Goal: Leave review/rating

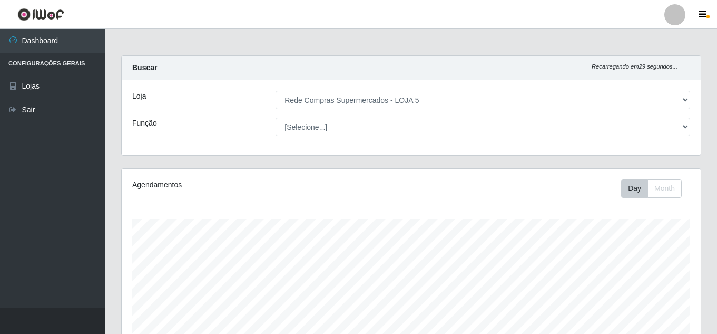
select select "397"
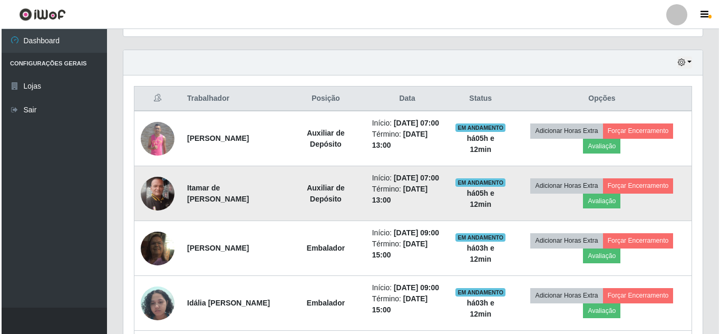
scroll to position [350, 0]
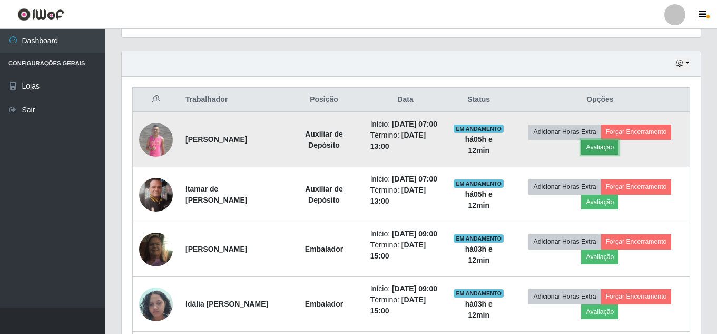
click at [617, 154] on button "Avaliação" at bounding box center [599, 147] width 37 height 15
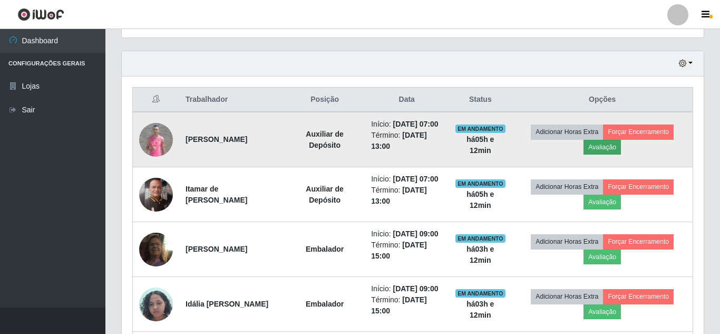
scroll to position [219, 574]
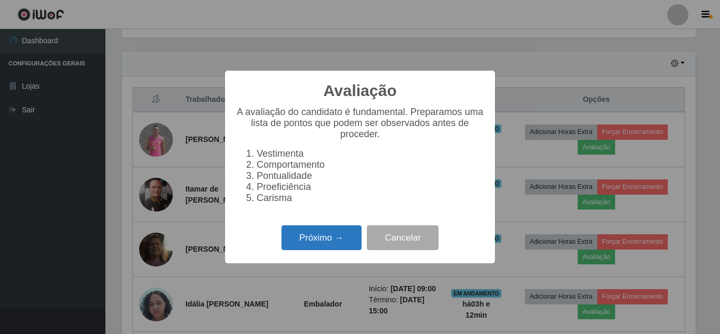
click at [345, 243] on button "Próximo →" at bounding box center [321, 237] width 80 height 25
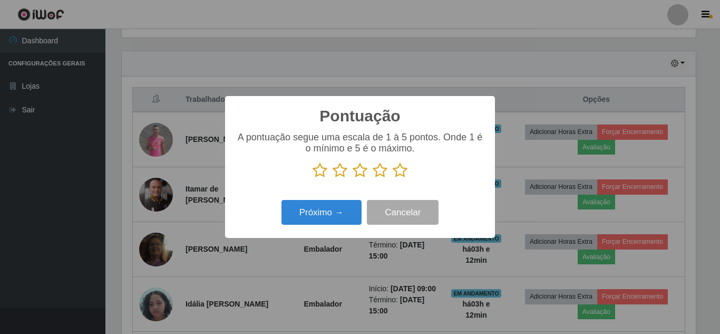
click at [403, 174] on icon at bounding box center [400, 170] width 15 height 16
click at [393, 178] on input "radio" at bounding box center [393, 178] width 0 height 0
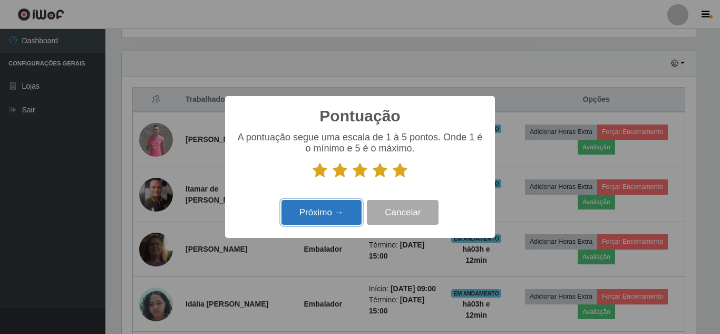
click at [338, 210] on button "Próximo →" at bounding box center [321, 212] width 80 height 25
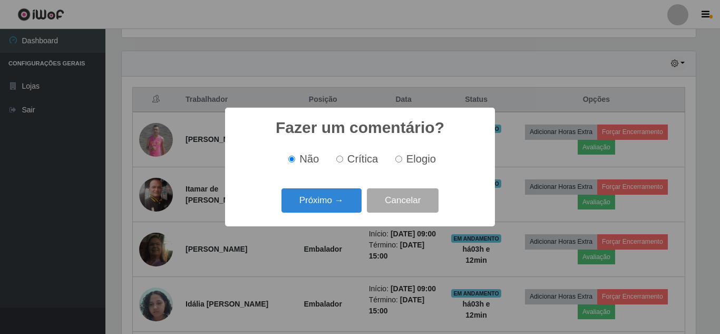
click at [337, 208] on button "Próximo →" at bounding box center [321, 200] width 80 height 25
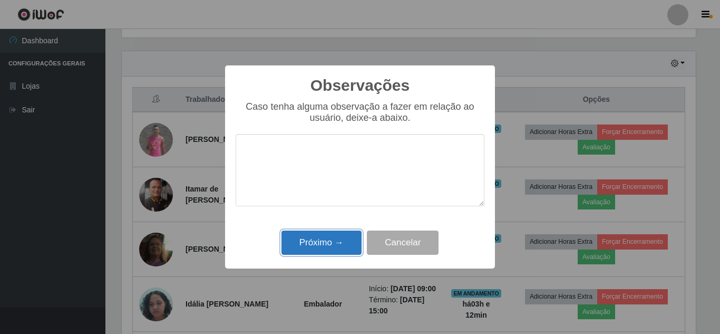
click at [342, 246] on button "Próximo →" at bounding box center [321, 242] width 80 height 25
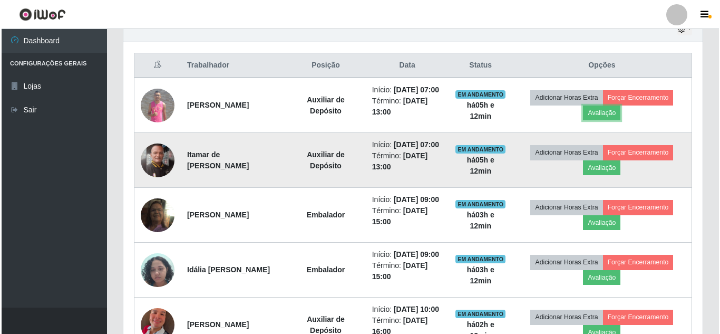
scroll to position [403, 0]
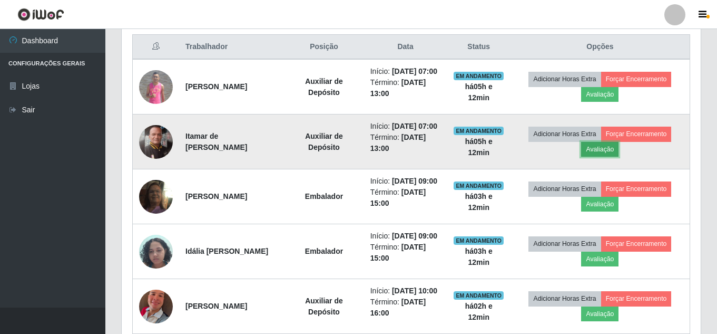
click at [614, 157] on button "Avaliação" at bounding box center [599, 149] width 37 height 15
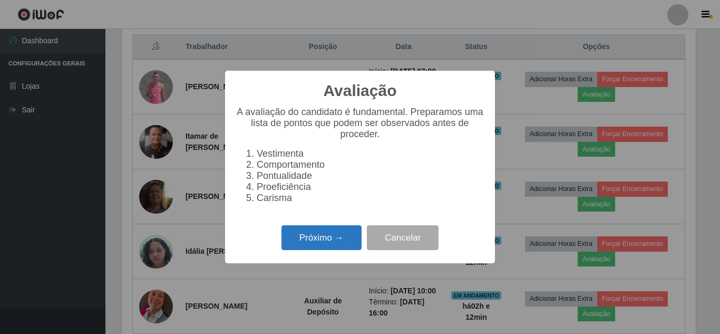
scroll to position [219, 574]
click at [345, 247] on button "Próximo →" at bounding box center [321, 237] width 80 height 25
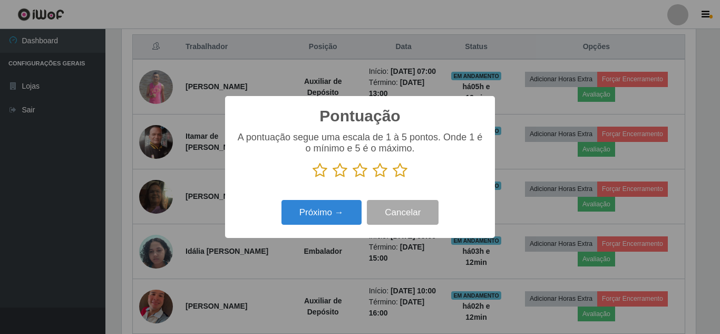
click at [403, 169] on icon at bounding box center [400, 170] width 15 height 16
click at [393, 178] on input "radio" at bounding box center [393, 178] width 0 height 0
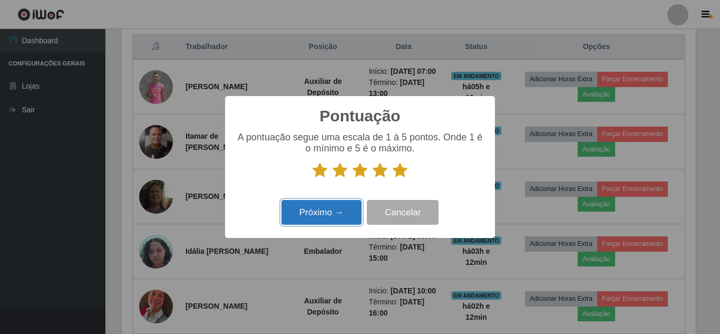
click at [346, 209] on button "Próximo →" at bounding box center [321, 212] width 80 height 25
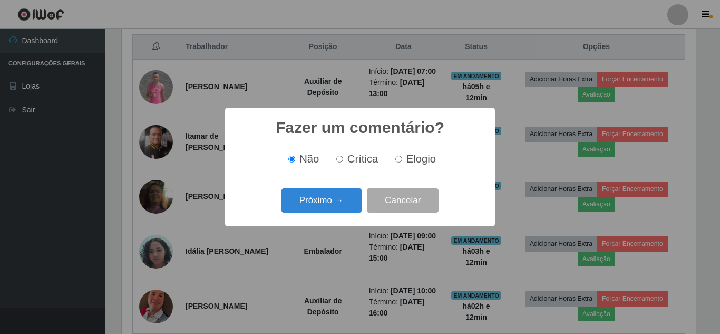
click at [346, 209] on button "Próximo →" at bounding box center [321, 200] width 80 height 25
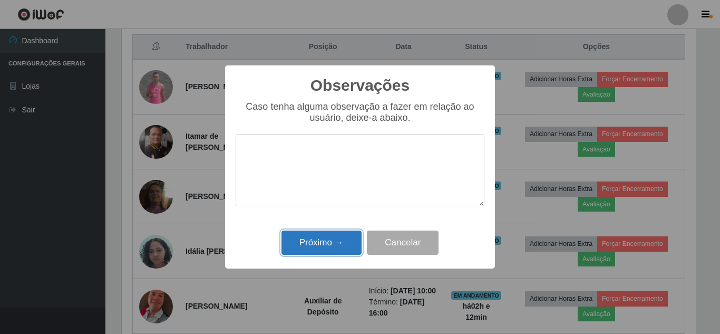
click at [338, 241] on button "Próximo →" at bounding box center [321, 242] width 80 height 25
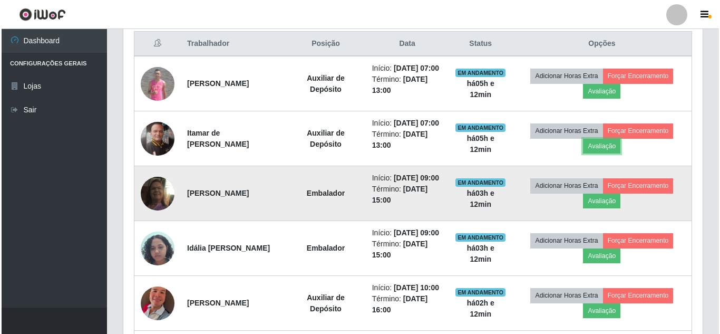
scroll to position [455, 0]
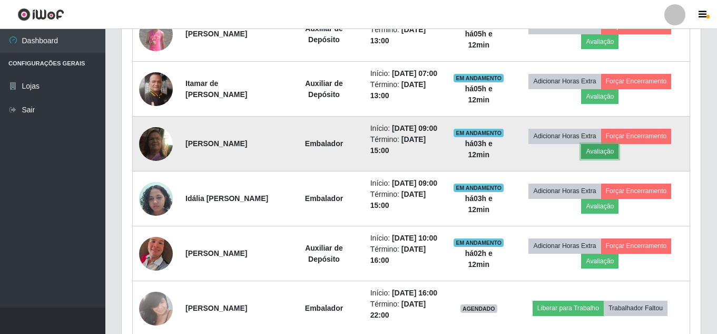
click at [605, 159] on button "Avaliação" at bounding box center [599, 151] width 37 height 15
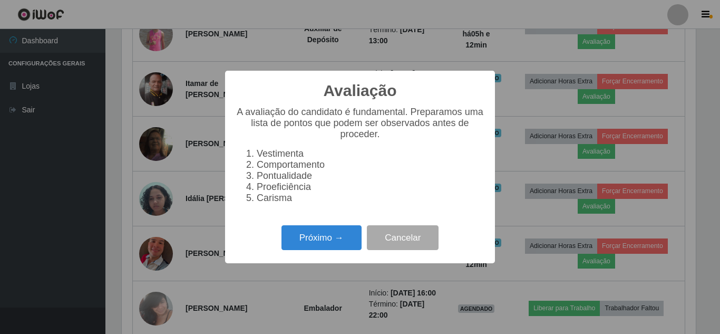
scroll to position [219, 574]
click at [324, 237] on button "Próximo →" at bounding box center [321, 237] width 80 height 25
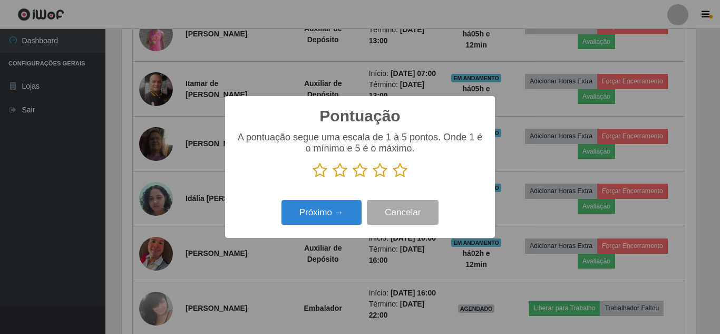
click at [399, 172] on icon at bounding box center [400, 170] width 15 height 16
click at [393, 178] on input "radio" at bounding box center [393, 178] width 0 height 0
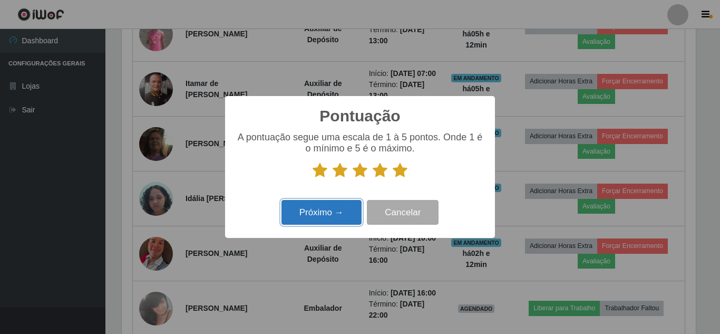
click at [350, 213] on button "Próximo →" at bounding box center [321, 212] width 80 height 25
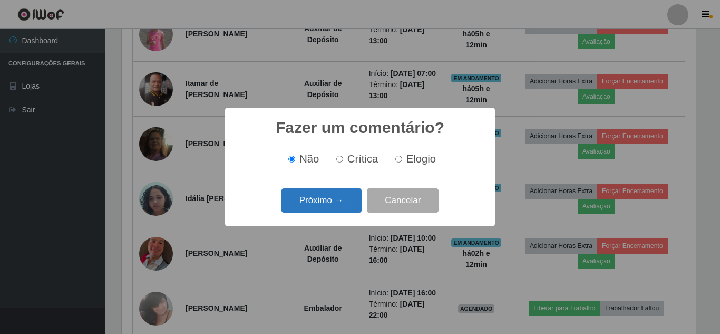
click at [328, 206] on button "Próximo →" at bounding box center [321, 200] width 80 height 25
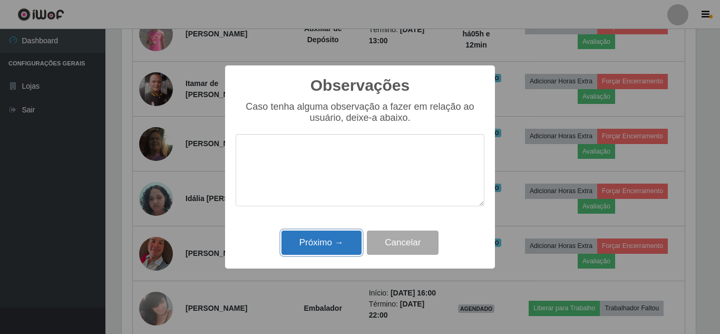
click at [324, 246] on button "Próximo →" at bounding box center [321, 242] width 80 height 25
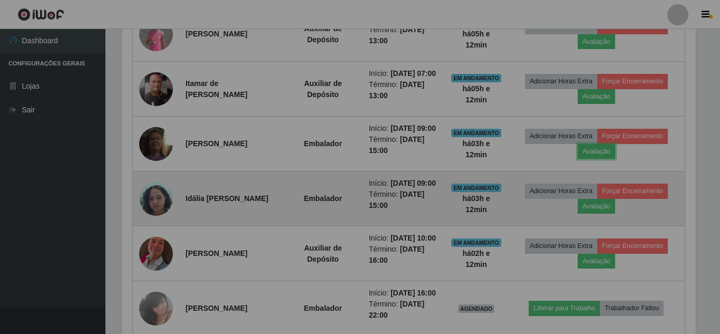
scroll to position [219, 579]
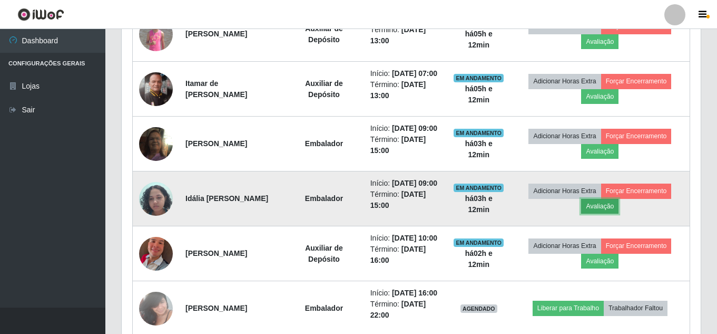
click at [600, 213] on button "Avaliação" at bounding box center [599, 206] width 37 height 15
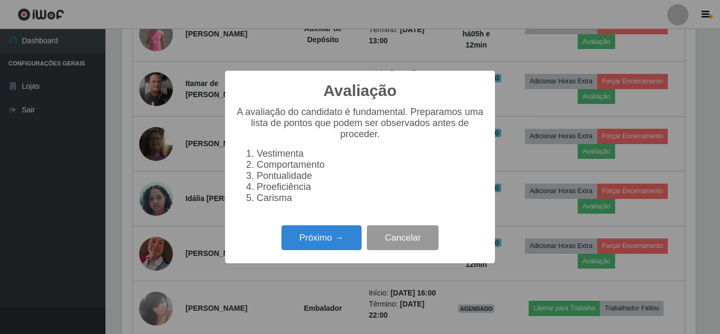
scroll to position [219, 574]
click at [321, 245] on button "Próximo →" at bounding box center [321, 237] width 80 height 25
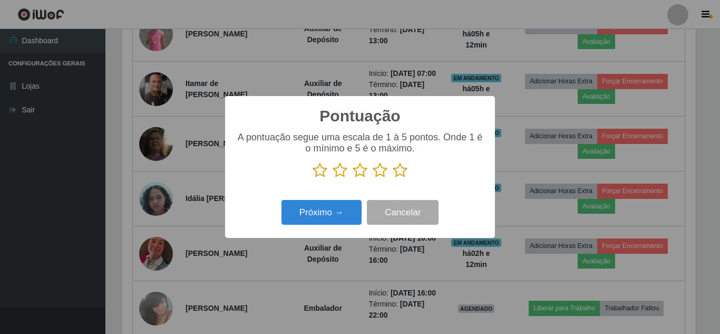
scroll to position [526730, 526374]
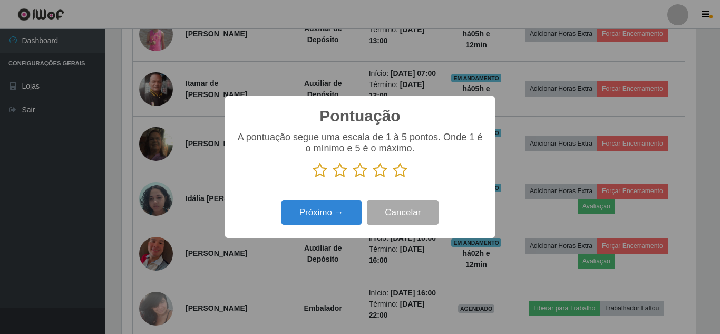
click at [393, 169] on icon at bounding box center [400, 170] width 15 height 16
click at [393, 178] on input "radio" at bounding box center [393, 178] width 0 height 0
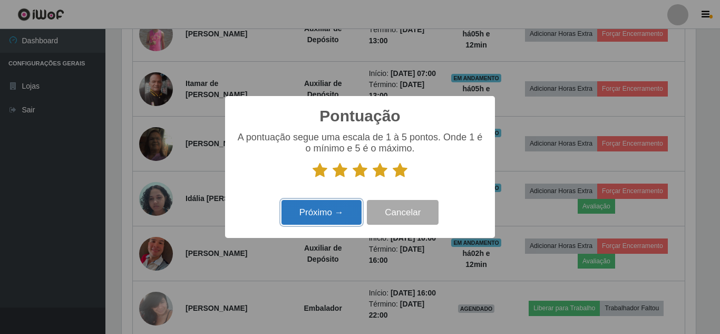
click at [348, 202] on button "Próximo →" at bounding box center [321, 212] width 80 height 25
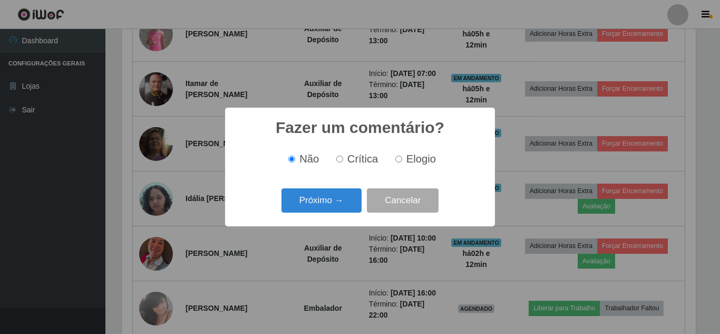
click at [348, 202] on button "Próximo →" at bounding box center [321, 200] width 80 height 25
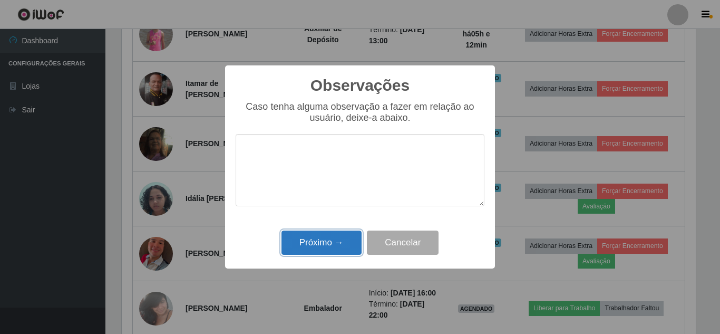
click at [357, 240] on button "Próximo →" at bounding box center [321, 242] width 80 height 25
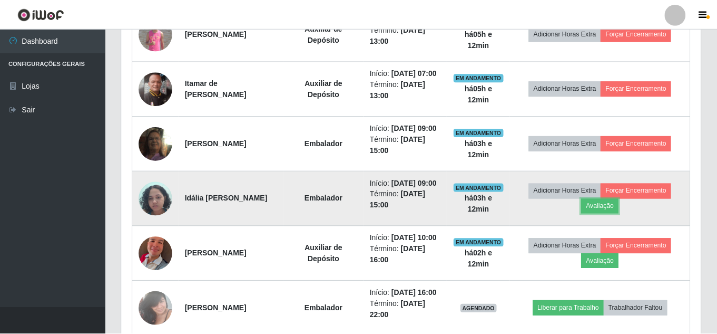
scroll to position [0, 0]
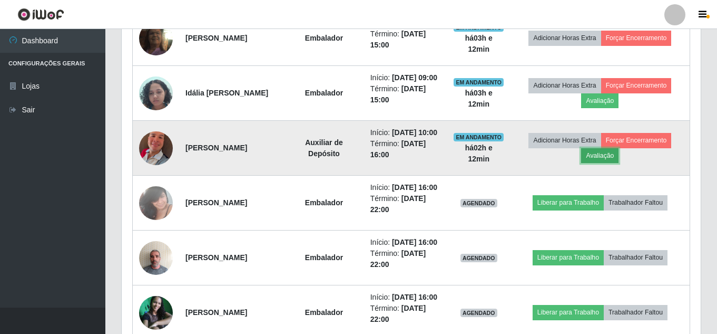
click at [592, 163] on button "Avaliação" at bounding box center [599, 155] width 37 height 15
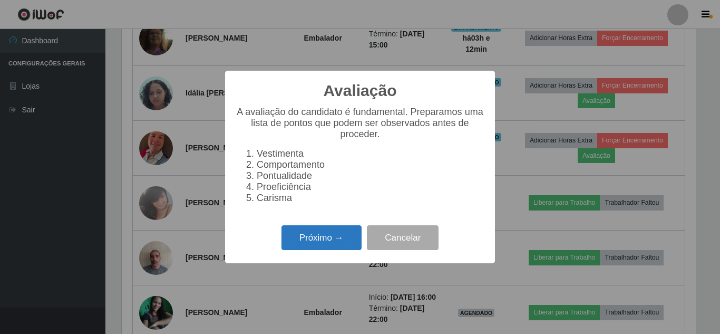
click at [331, 234] on button "Próximo →" at bounding box center [321, 237] width 80 height 25
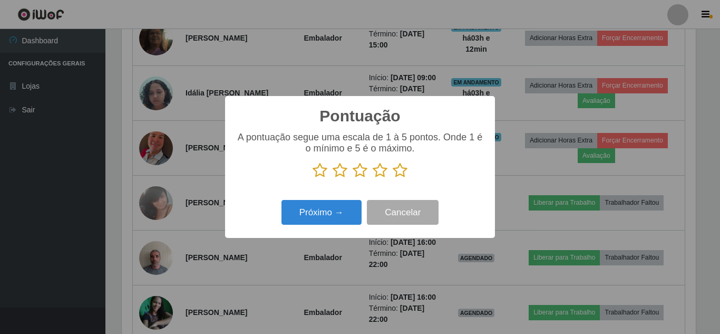
click at [394, 173] on icon at bounding box center [400, 170] width 15 height 16
click at [393, 178] on input "radio" at bounding box center [393, 178] width 0 height 0
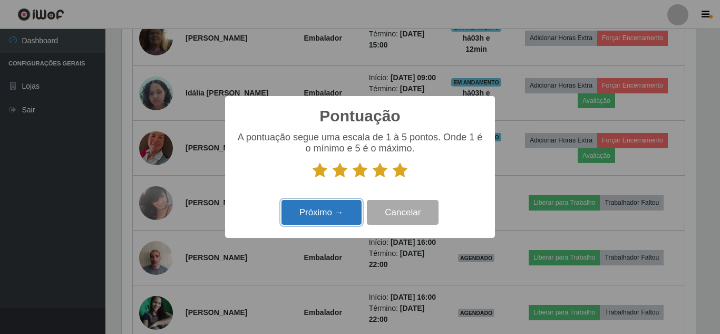
click at [319, 220] on button "Próximo →" at bounding box center [321, 212] width 80 height 25
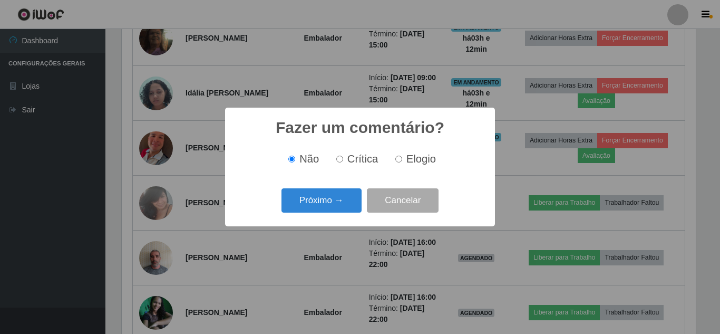
click at [334, 195] on button "Próximo →" at bounding box center [321, 200] width 80 height 25
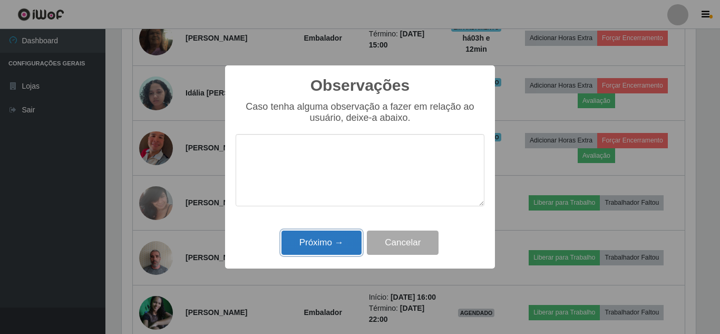
click at [327, 245] on button "Próximo →" at bounding box center [321, 242] width 80 height 25
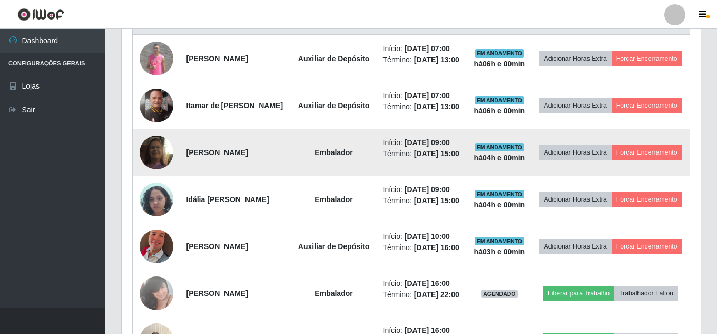
scroll to position [408, 0]
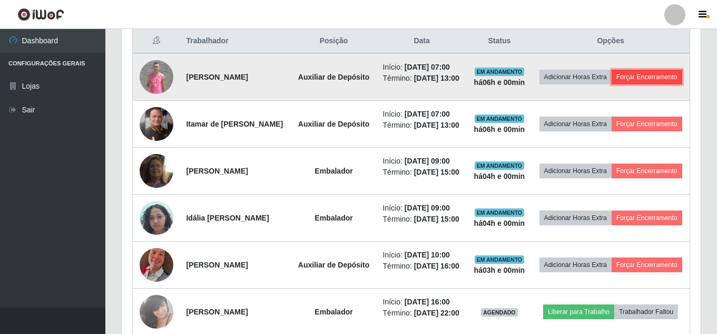
click at [623, 84] on button "Forçar Encerramento" at bounding box center [647, 77] width 71 height 15
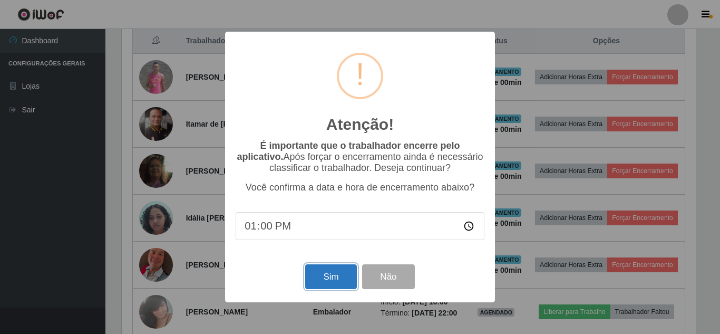
click at [332, 276] on button "Sim" at bounding box center [330, 276] width 51 height 25
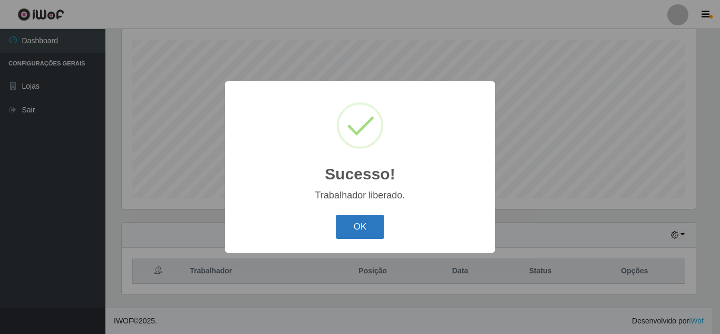
click at [358, 237] on button "OK" at bounding box center [360, 226] width 49 height 25
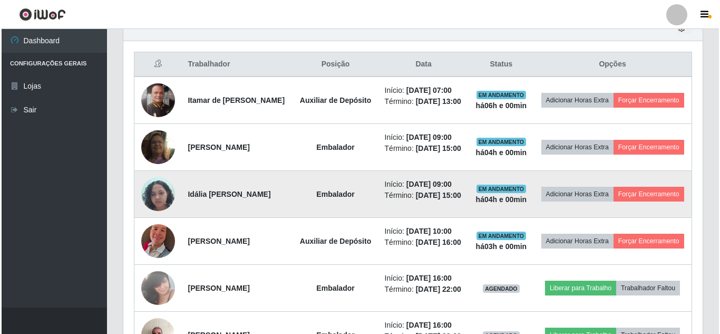
scroll to position [389, 0]
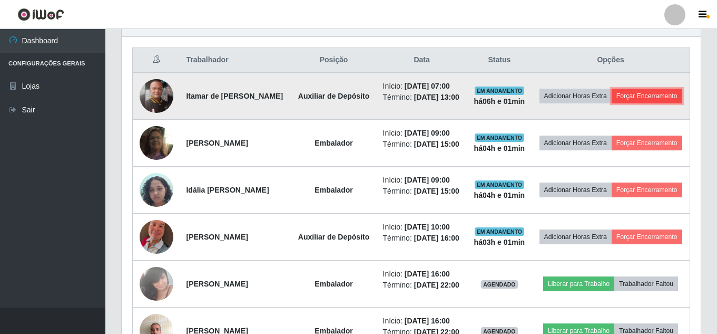
click at [612, 103] on button "Forçar Encerramento" at bounding box center [647, 96] width 71 height 15
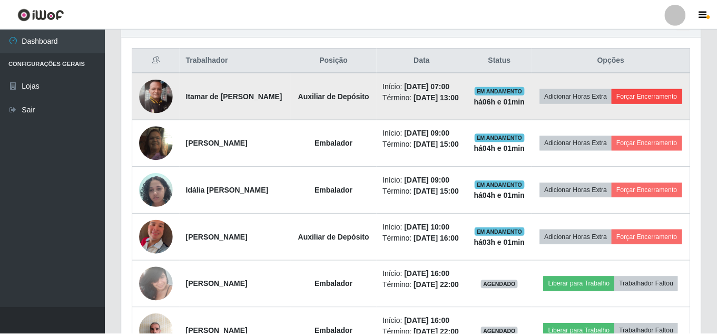
scroll to position [219, 574]
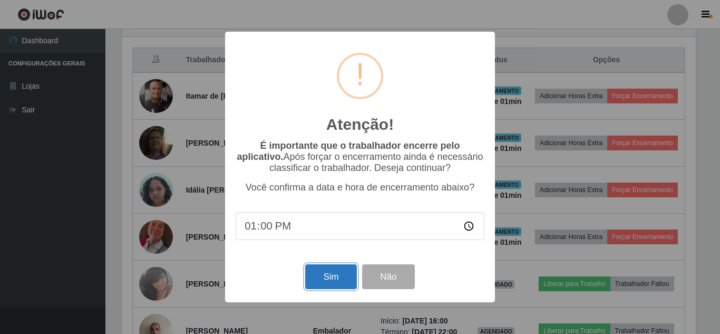
click at [316, 287] on button "Sim" at bounding box center [330, 276] width 51 height 25
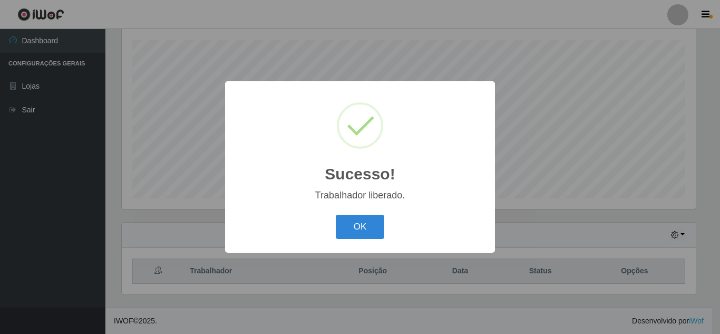
click at [357, 229] on button "OK" at bounding box center [360, 226] width 49 height 25
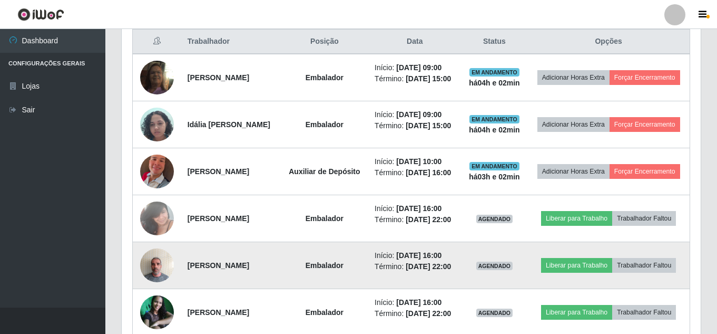
scroll to position [389, 0]
